Goal: Task Accomplishment & Management: Complete application form

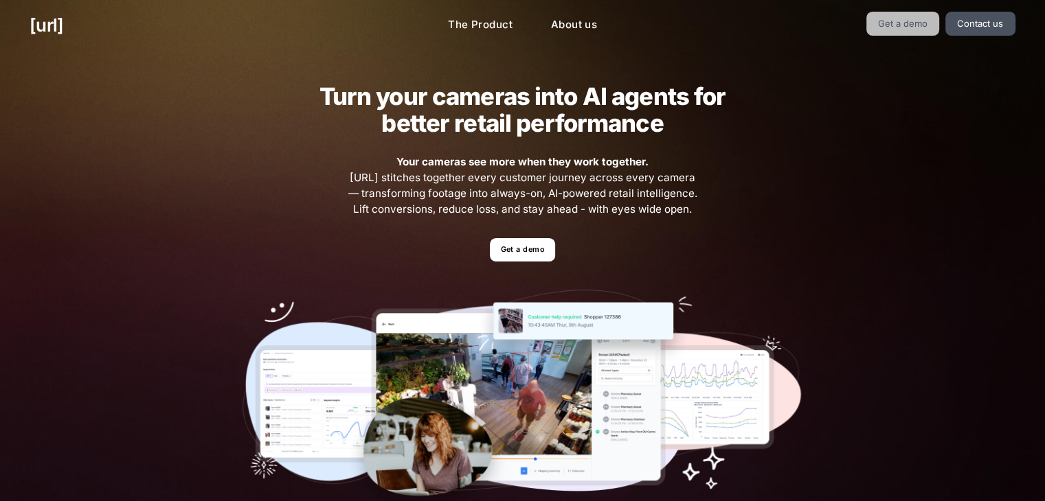
click at [894, 19] on link "Get a demo" at bounding box center [902, 24] width 73 height 24
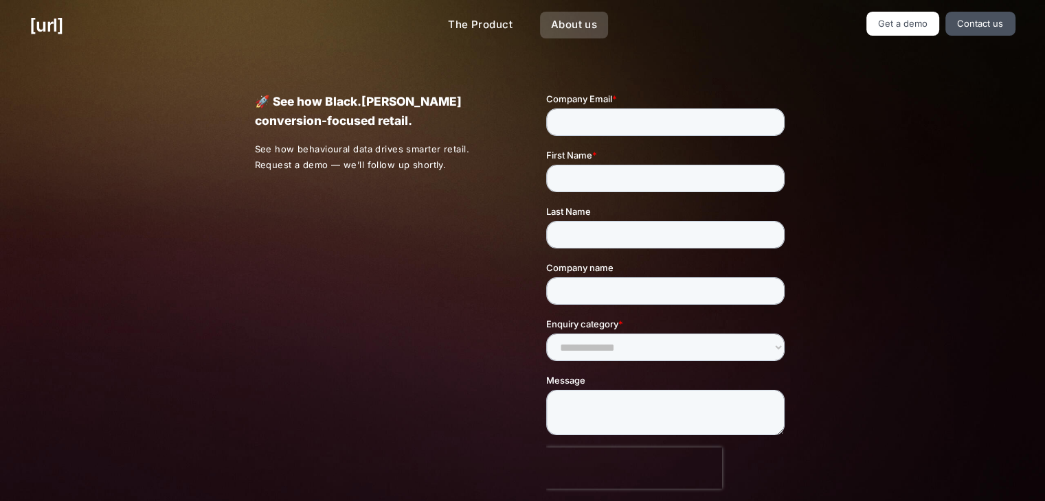
click at [572, 30] on link "About us" at bounding box center [574, 25] width 68 height 27
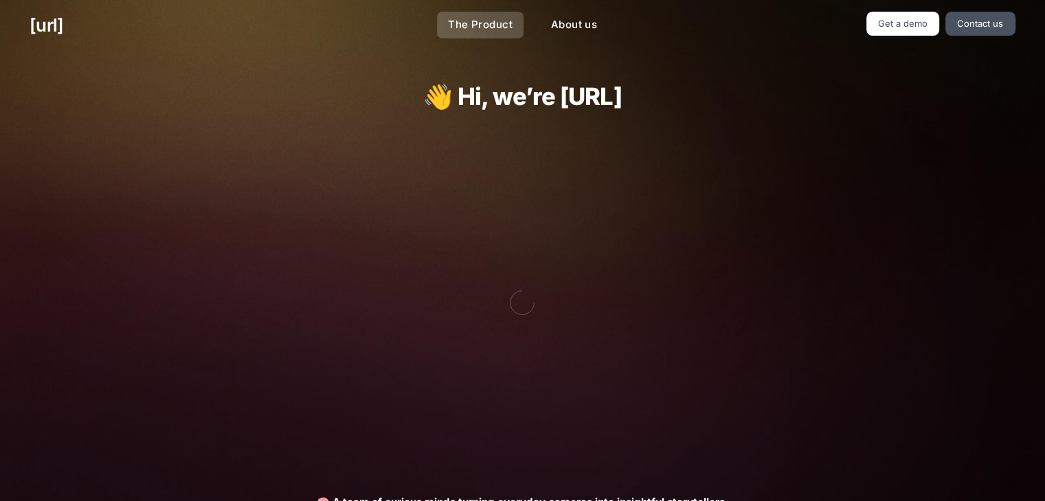
click at [513, 25] on link "The Product" at bounding box center [480, 25] width 87 height 27
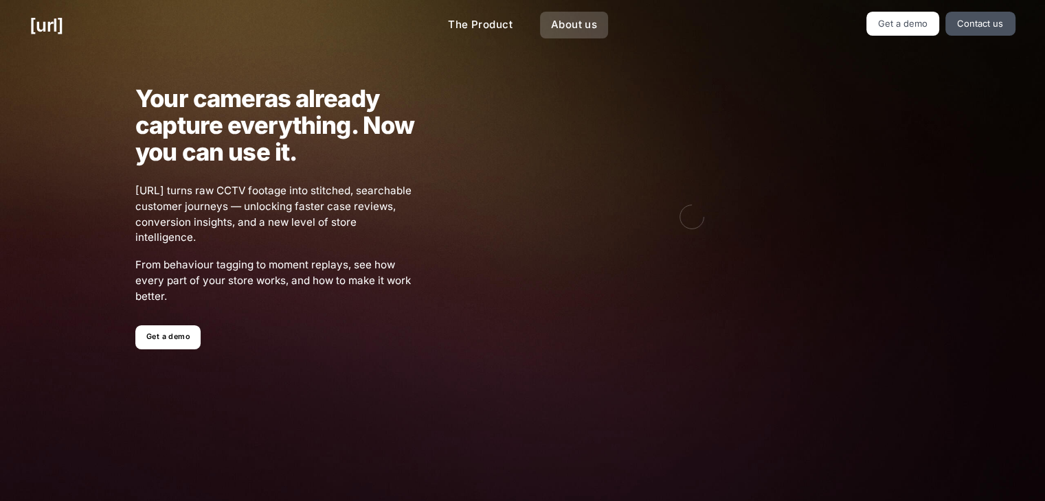
click at [576, 19] on link "About us" at bounding box center [574, 25] width 68 height 27
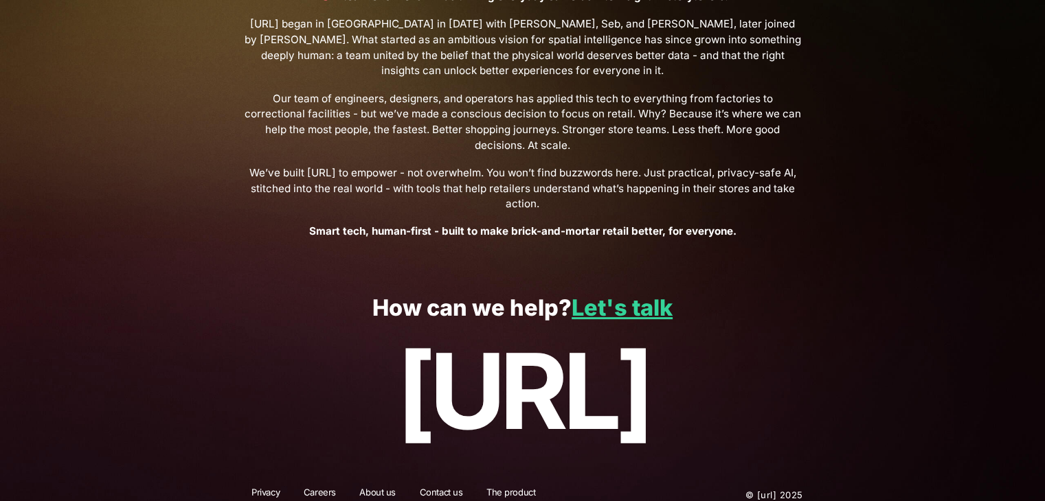
scroll to position [497, 0]
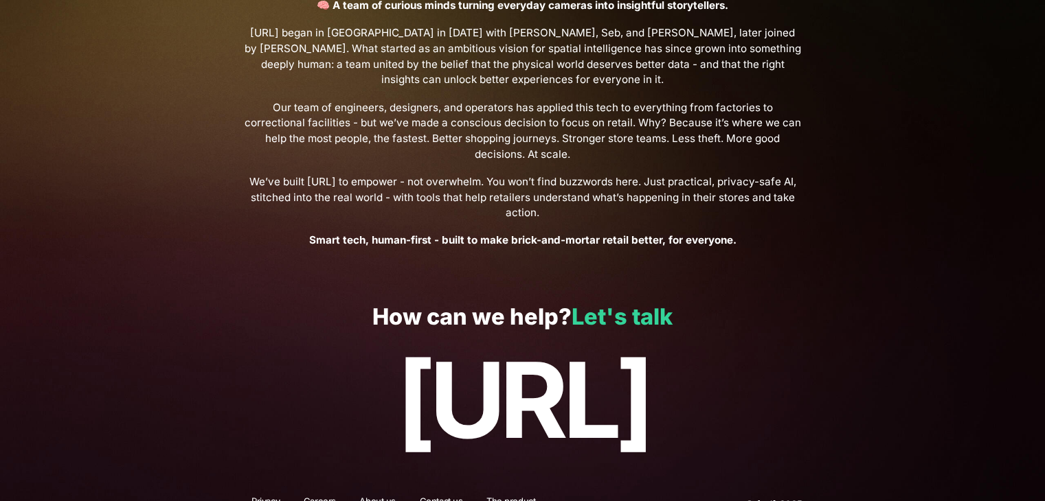
click at [653, 307] on link "Let's talk" at bounding box center [621, 317] width 101 height 27
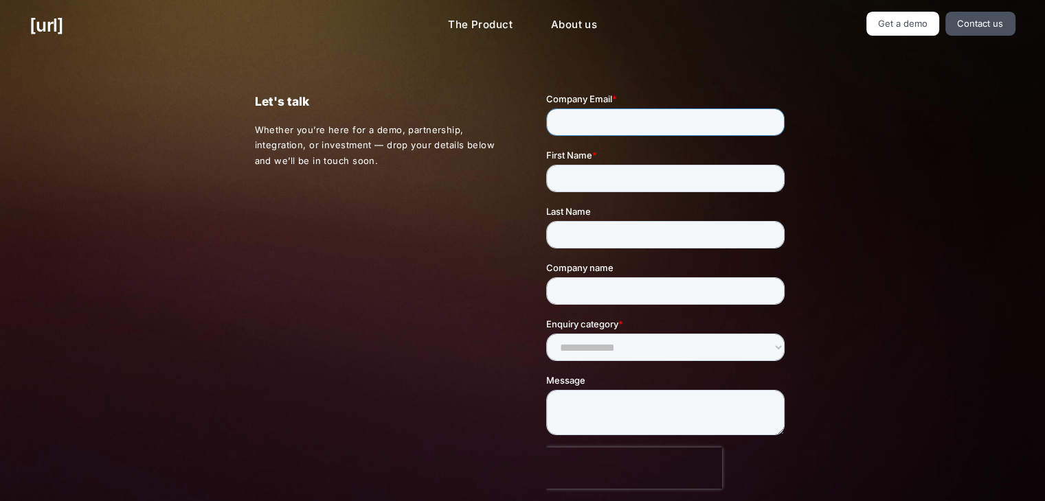
click at [707, 130] on input "Company Email *" at bounding box center [665, 122] width 238 height 27
type input "**********"
click at [667, 170] on input "First Name *" at bounding box center [665, 178] width 238 height 27
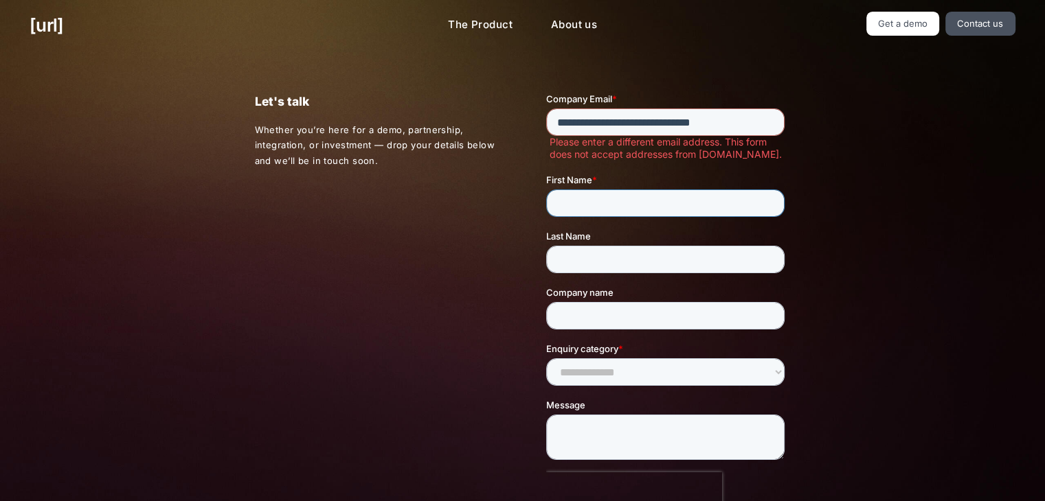
type input "**********"
click at [910, 25] on link "Get a demo" at bounding box center [902, 24] width 73 height 24
